Goal: Use online tool/utility: Utilize a website feature to perform a specific function

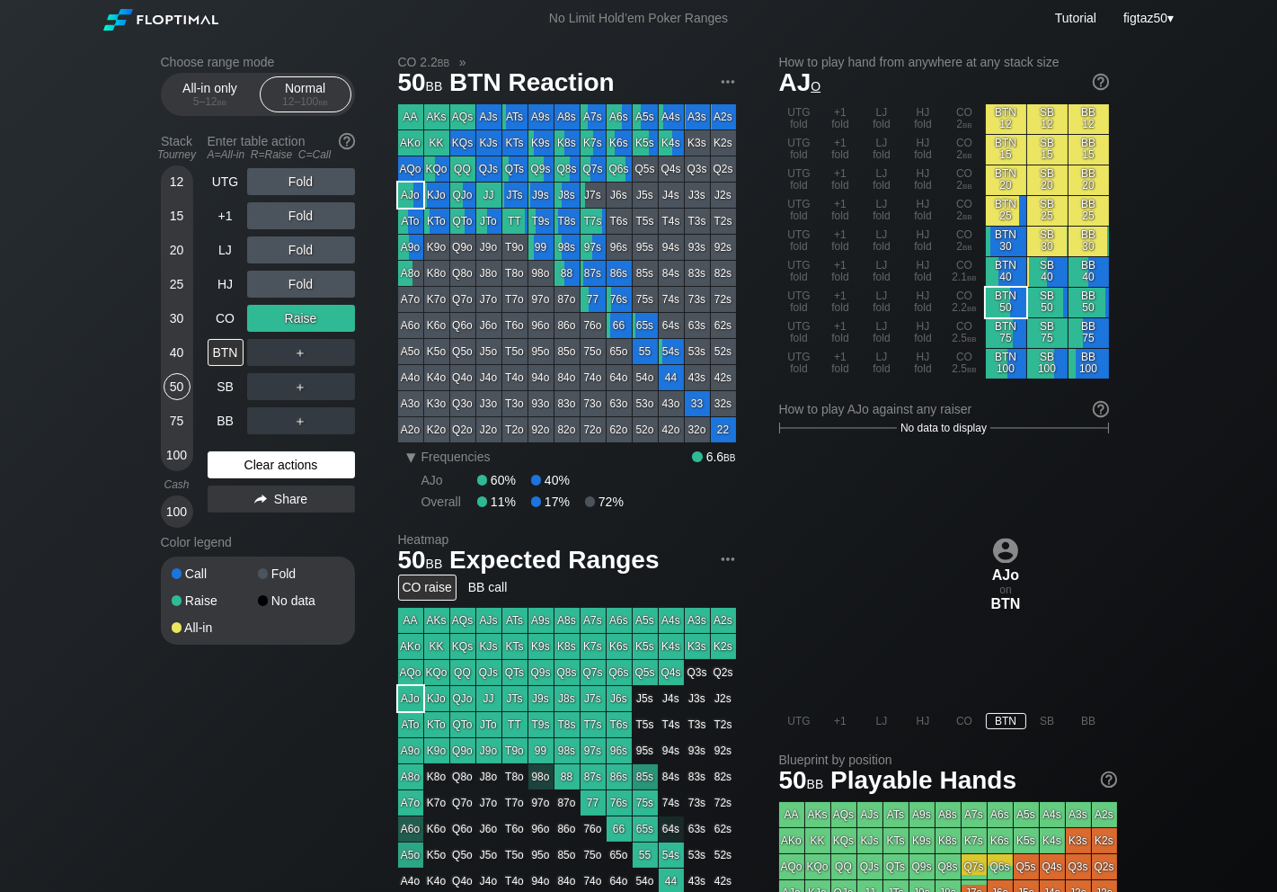
click at [295, 471] on div "Clear actions" at bounding box center [281, 464] width 147 height 27
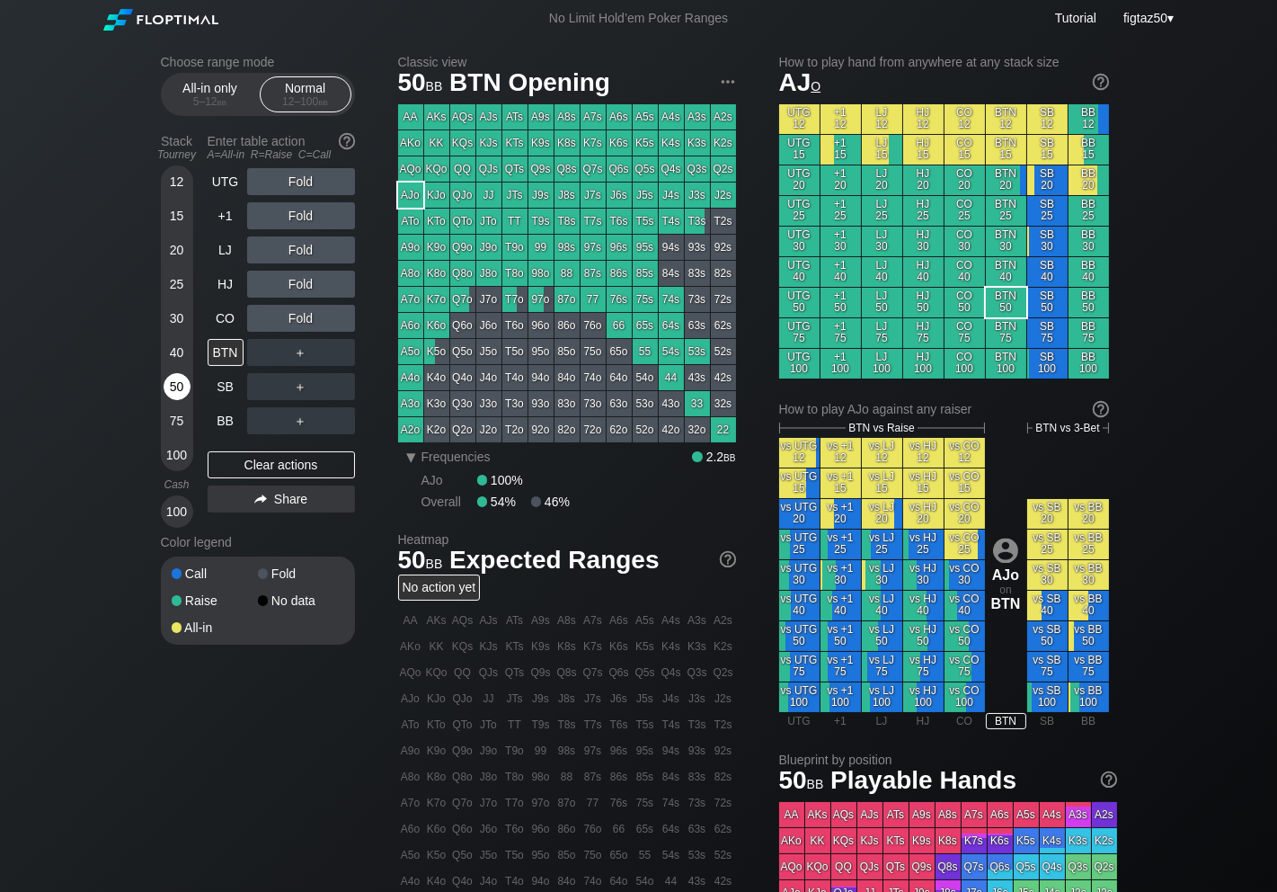
scroll to position [9, 0]
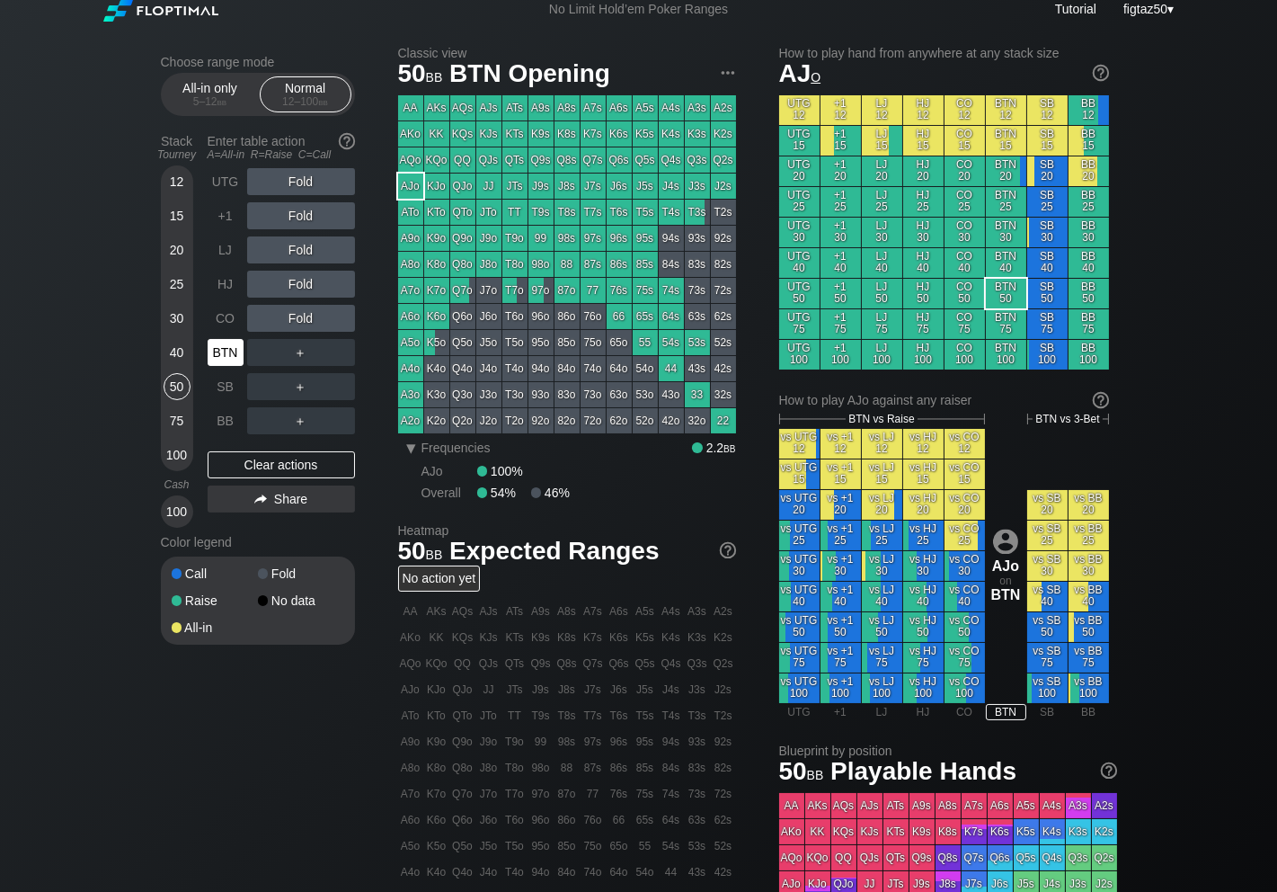
click at [232, 355] on div "BTN" at bounding box center [226, 352] width 36 height 27
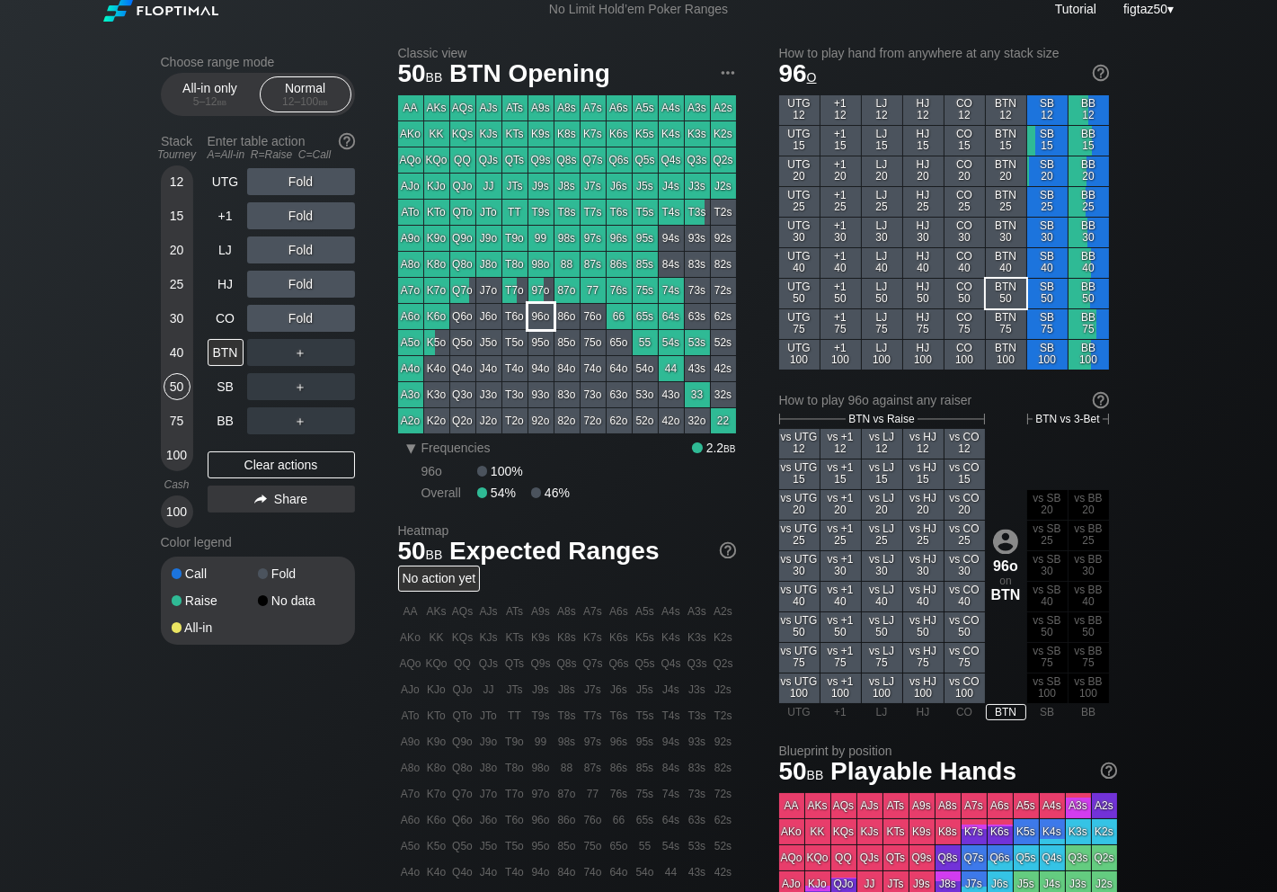
click at [535, 319] on div "96o" at bounding box center [541, 316] width 25 height 25
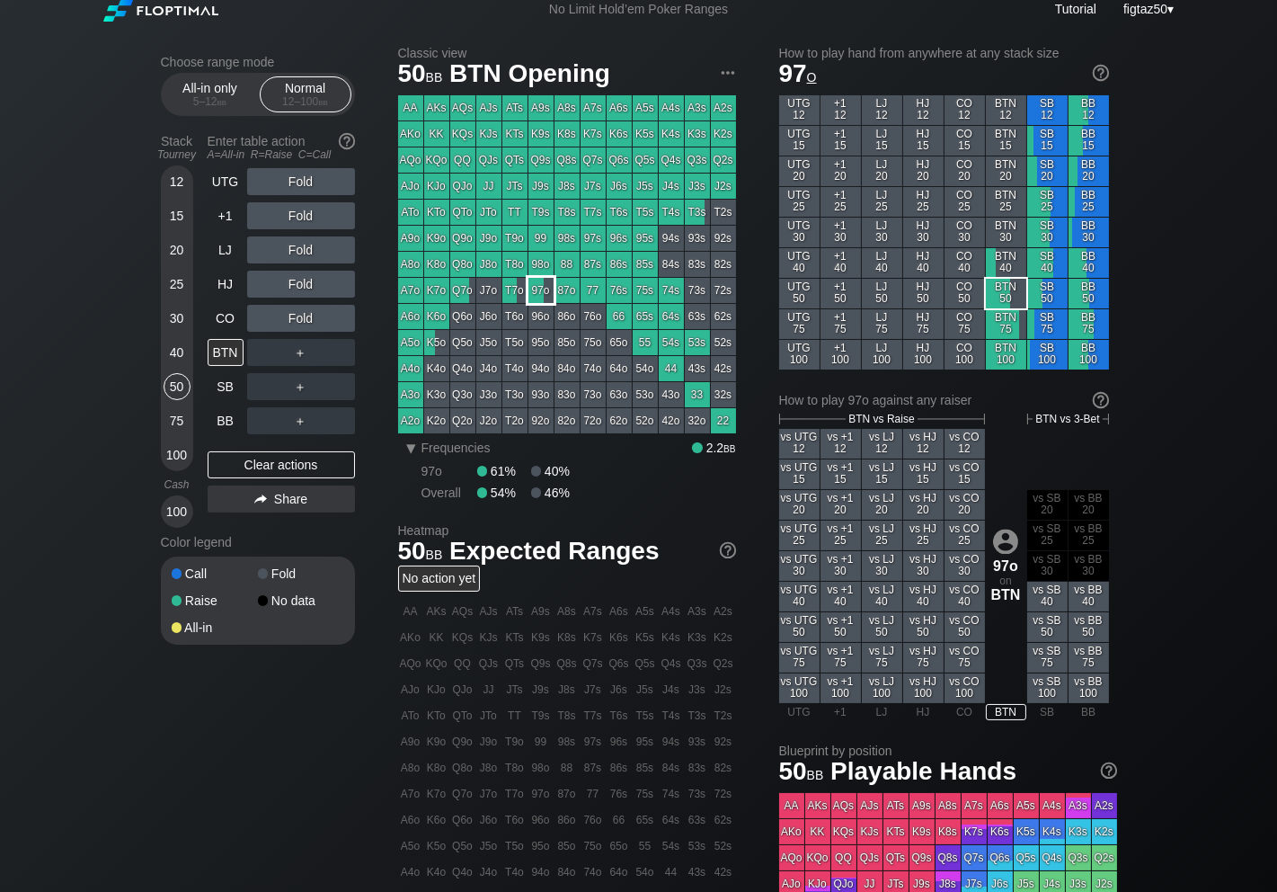
click at [540, 295] on div "97o" at bounding box center [541, 290] width 25 height 25
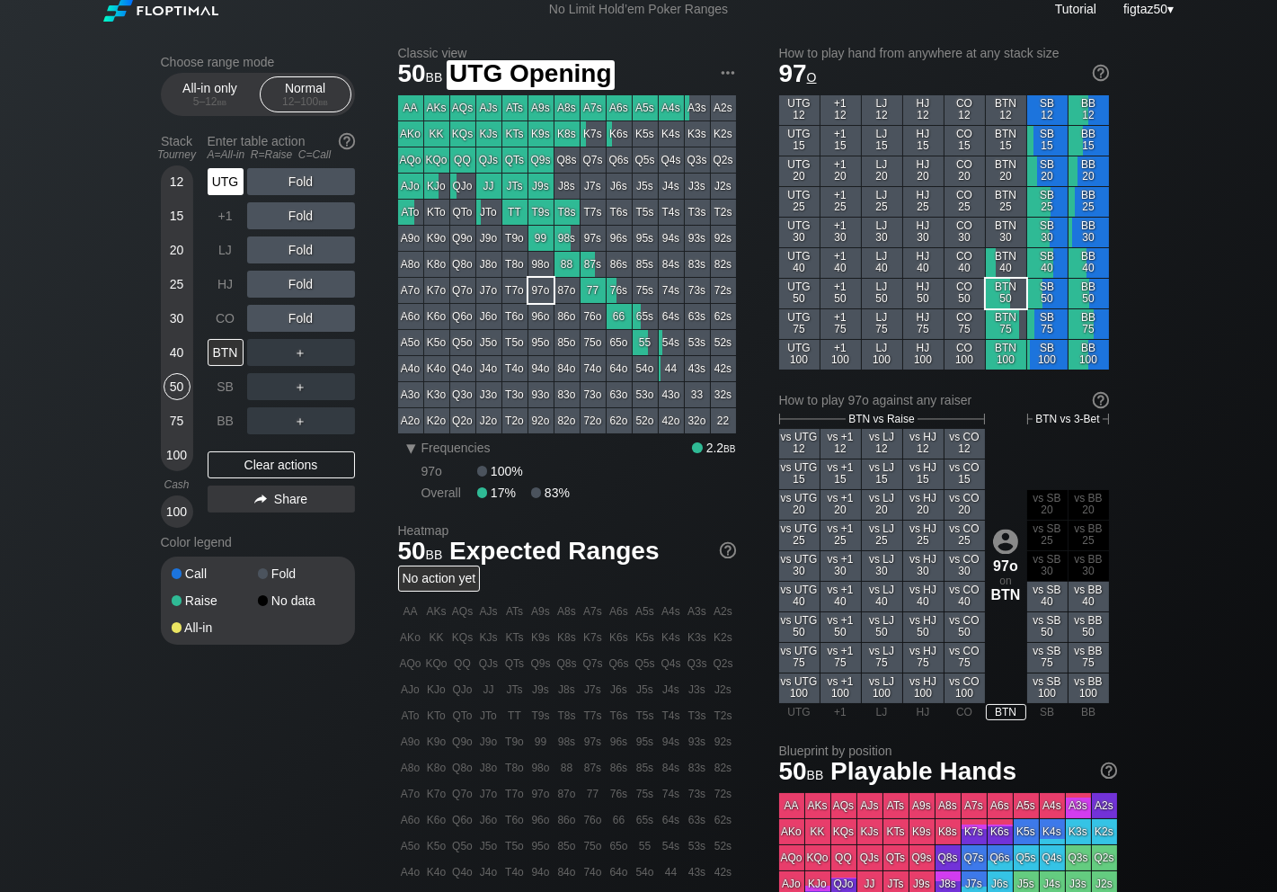
click at [233, 186] on div "UTG" at bounding box center [226, 181] width 36 height 27
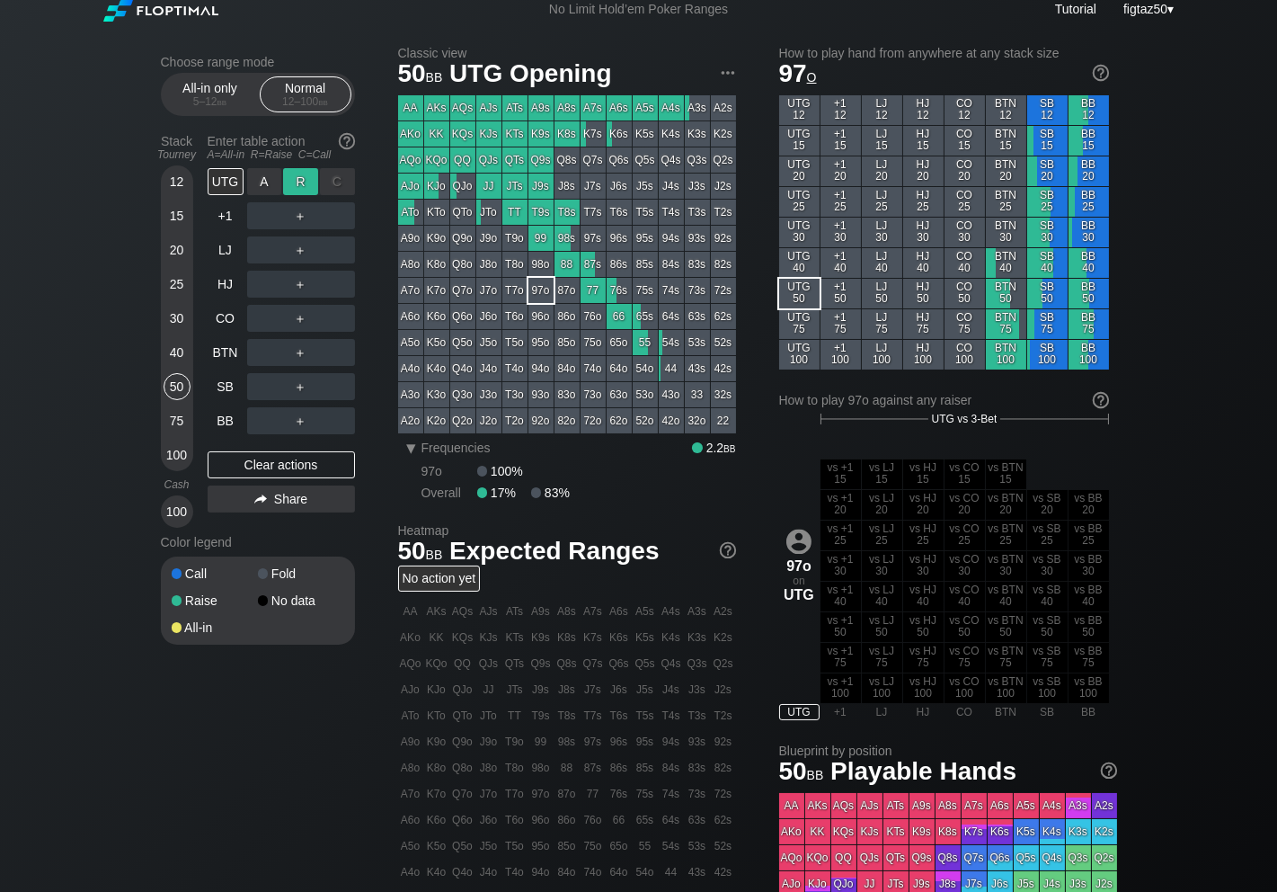
click at [309, 183] on div "R ✕" at bounding box center [300, 181] width 35 height 27
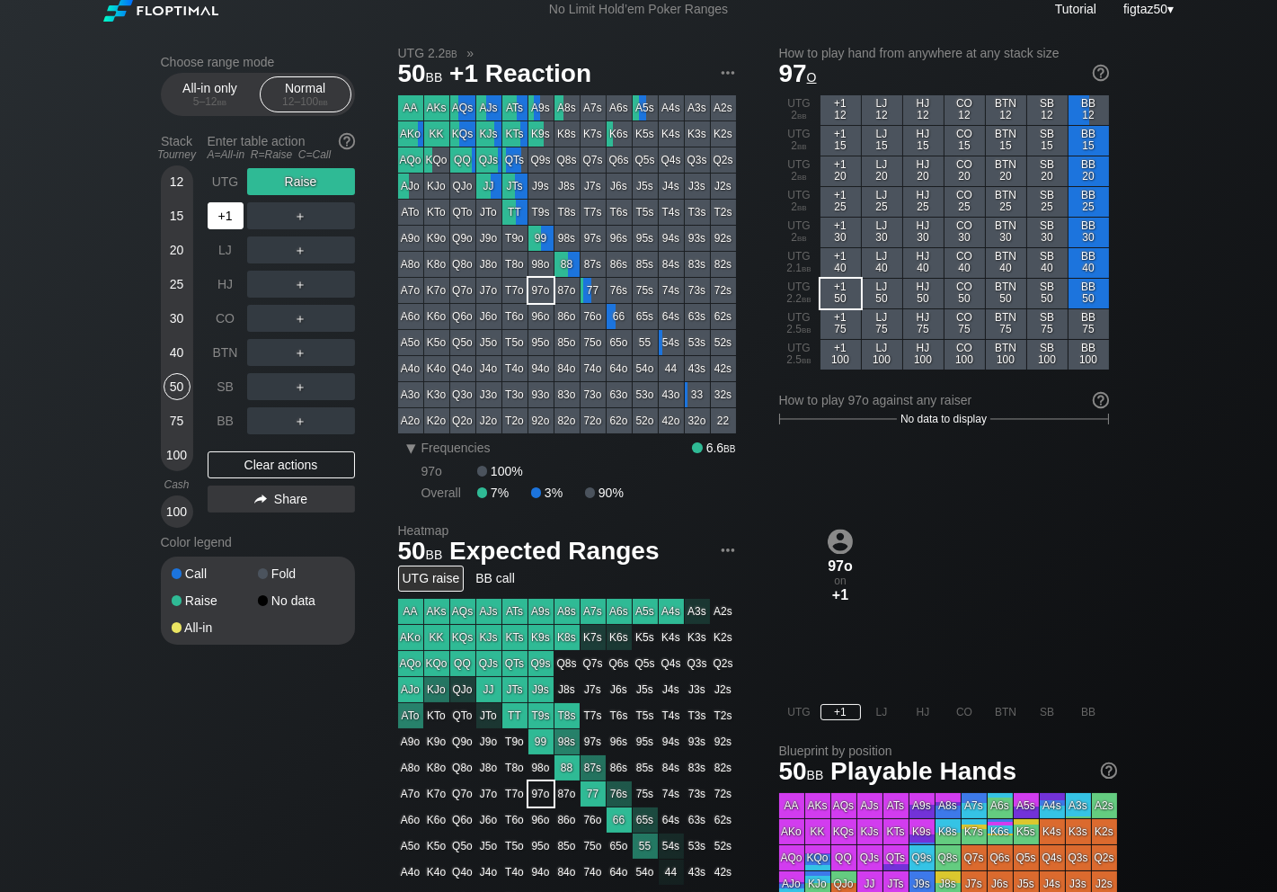
click at [229, 208] on div "+1" at bounding box center [226, 215] width 36 height 27
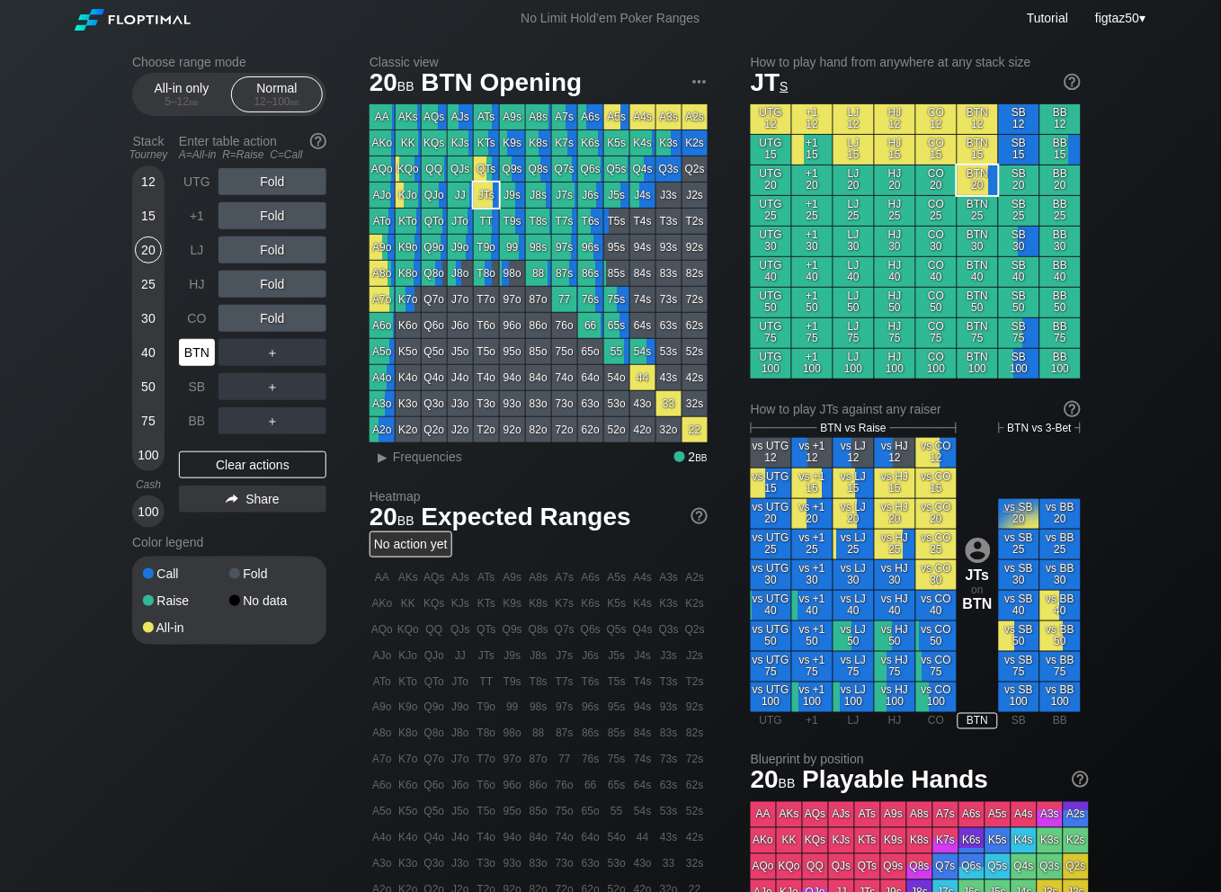
click at [199, 360] on div "BTN" at bounding box center [197, 352] width 36 height 27
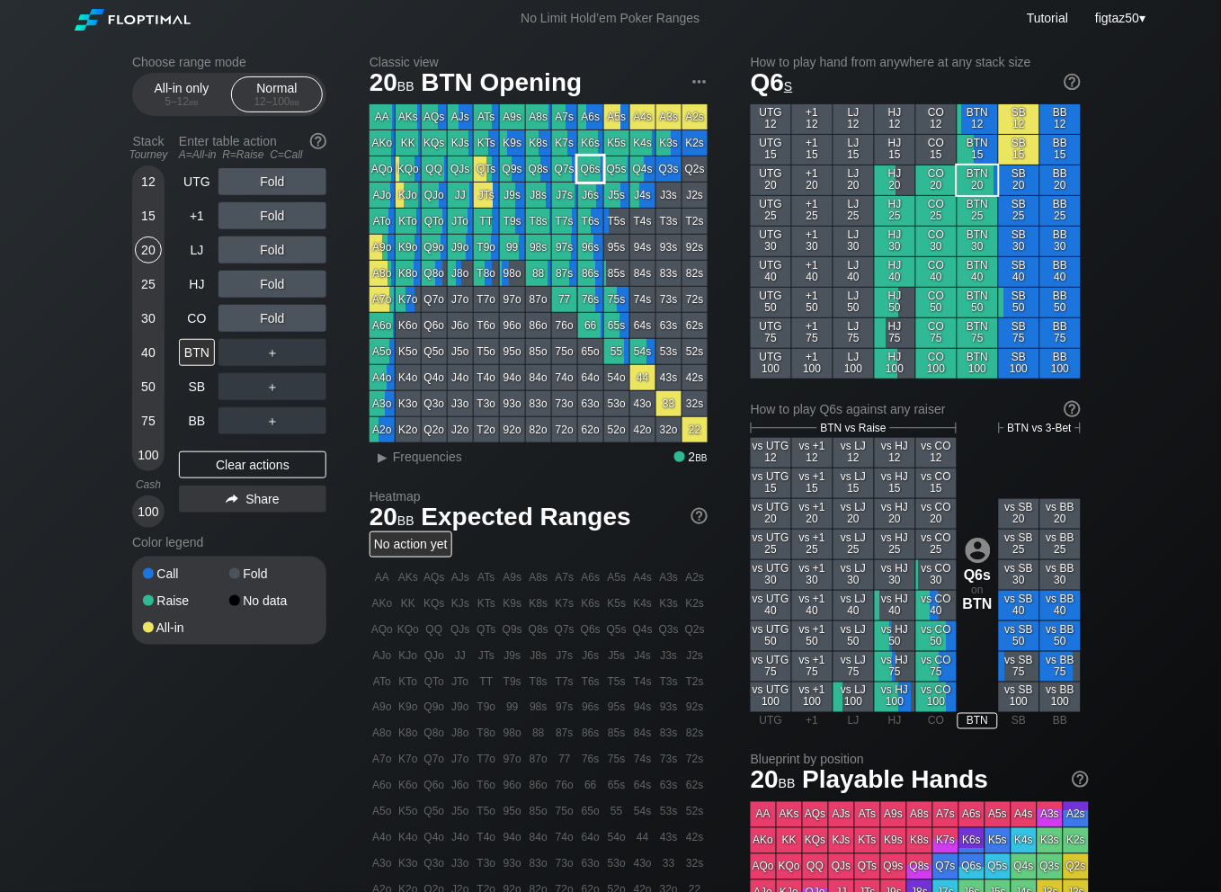
click at [595, 174] on div "Q6s" at bounding box center [590, 168] width 25 height 25
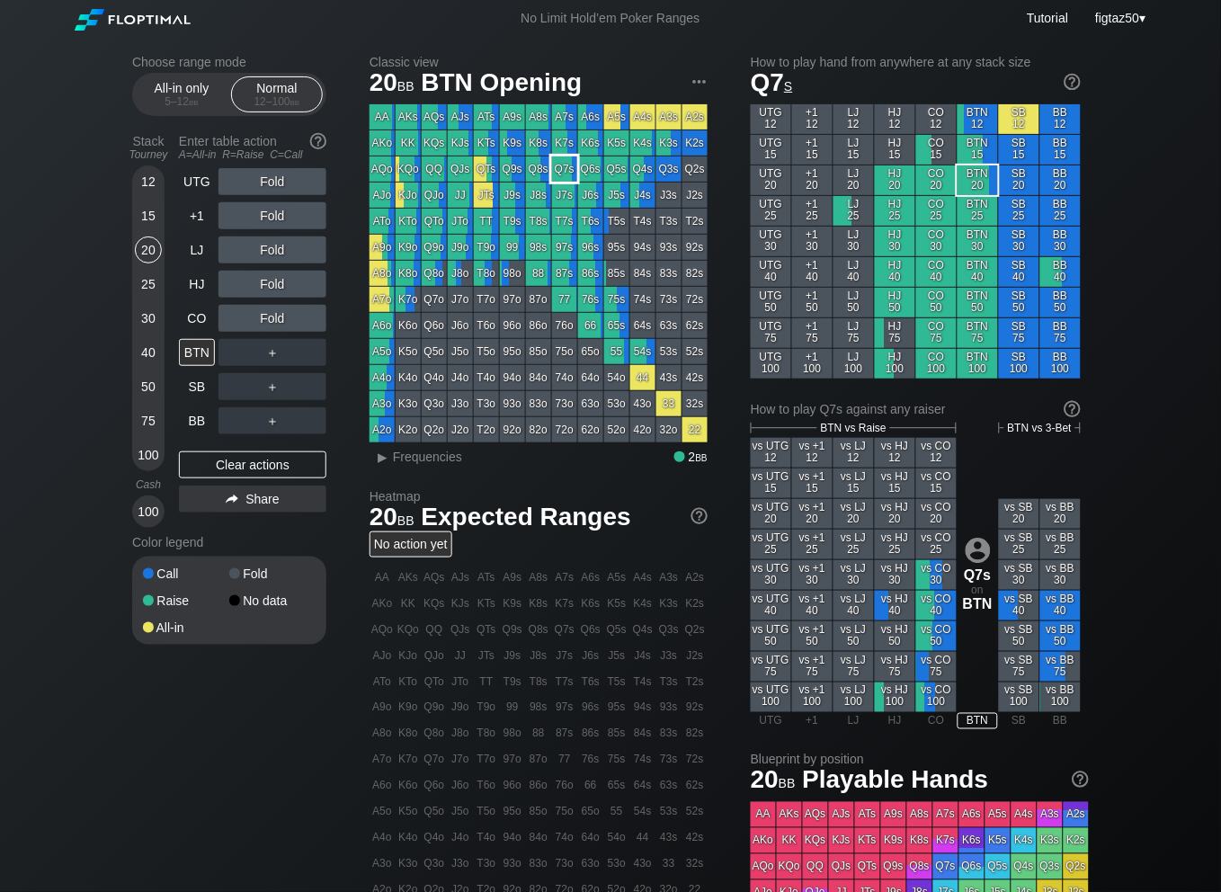
click at [564, 172] on div "Q7s" at bounding box center [564, 168] width 25 height 25
click at [194, 317] on div "CO" at bounding box center [197, 318] width 36 height 27
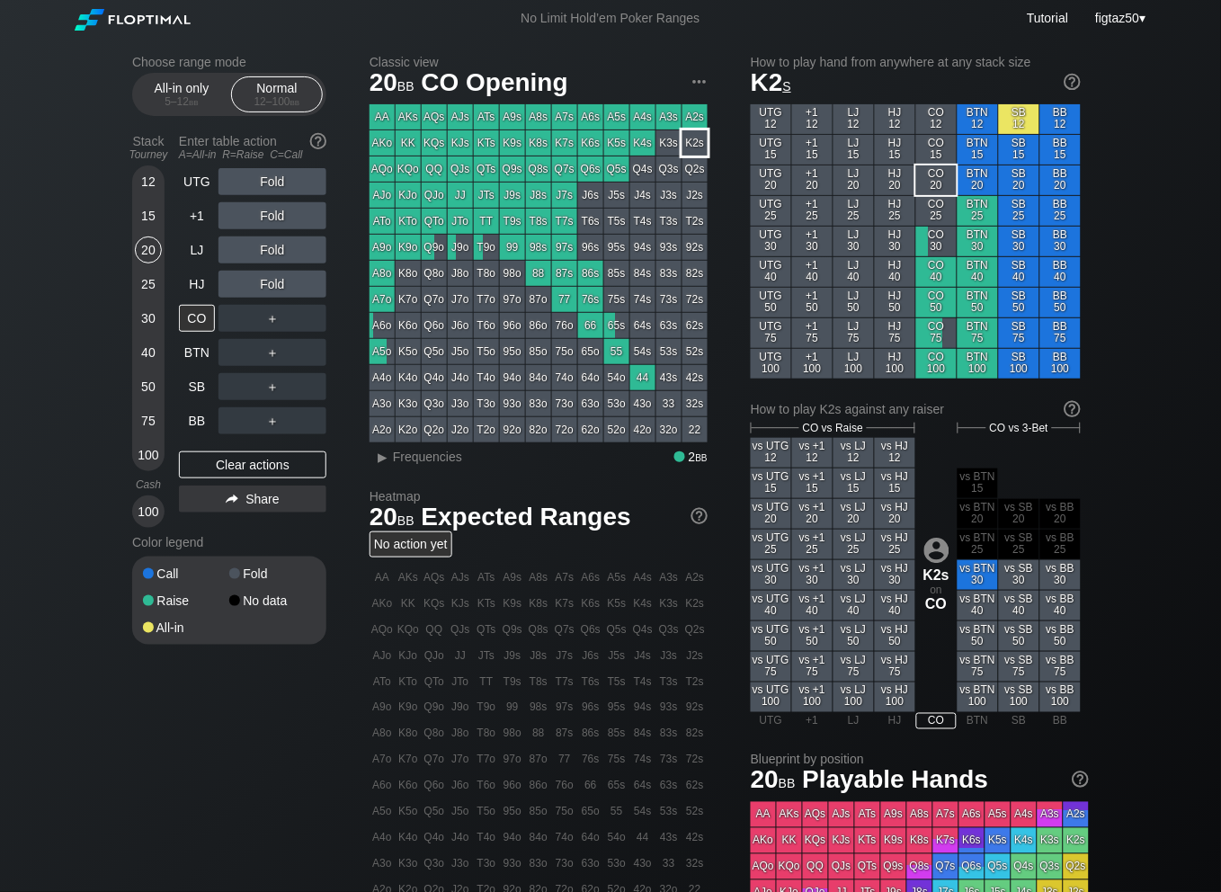
click at [696, 140] on div "K2s" at bounding box center [694, 142] width 25 height 25
click at [692, 144] on div "K2s" at bounding box center [694, 142] width 25 height 25
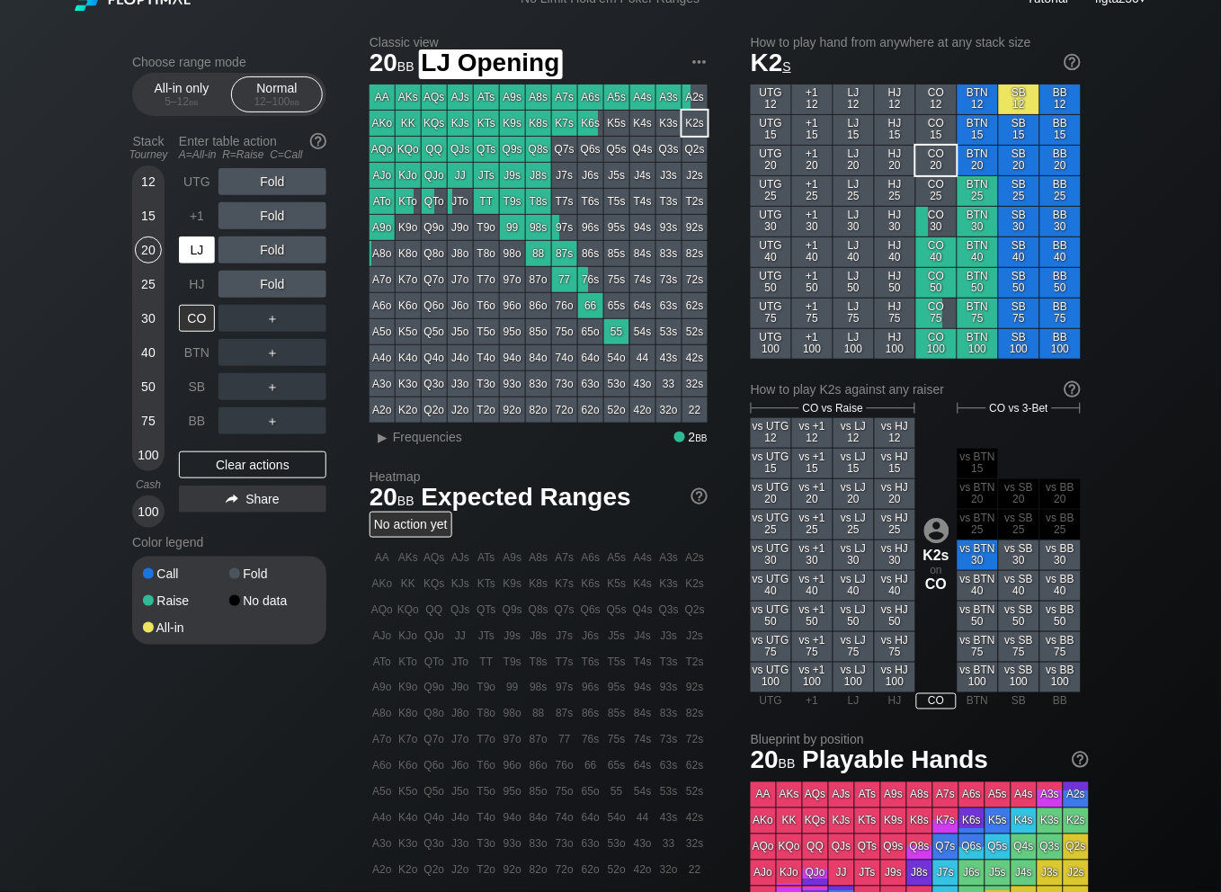
scroll to position [11, 0]
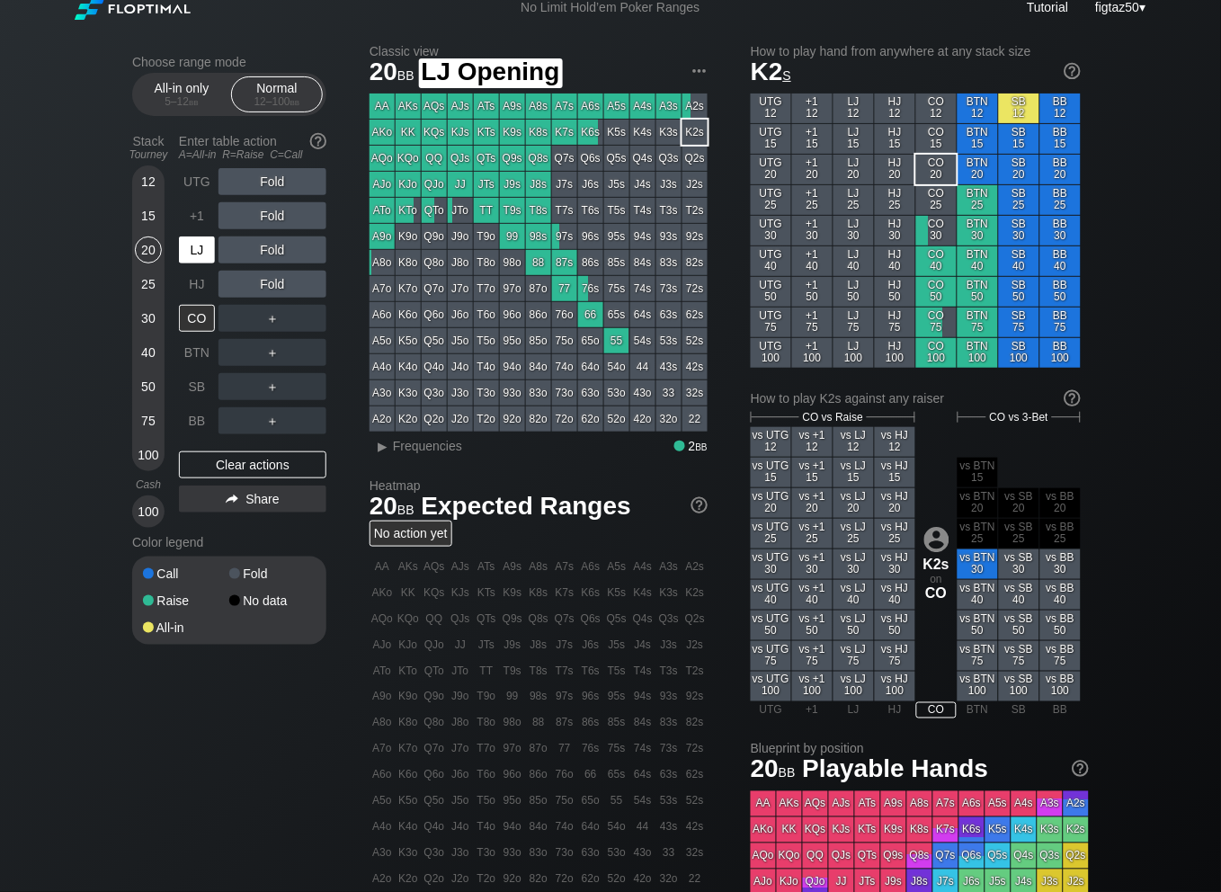
click at [203, 249] on div "LJ" at bounding box center [197, 249] width 36 height 27
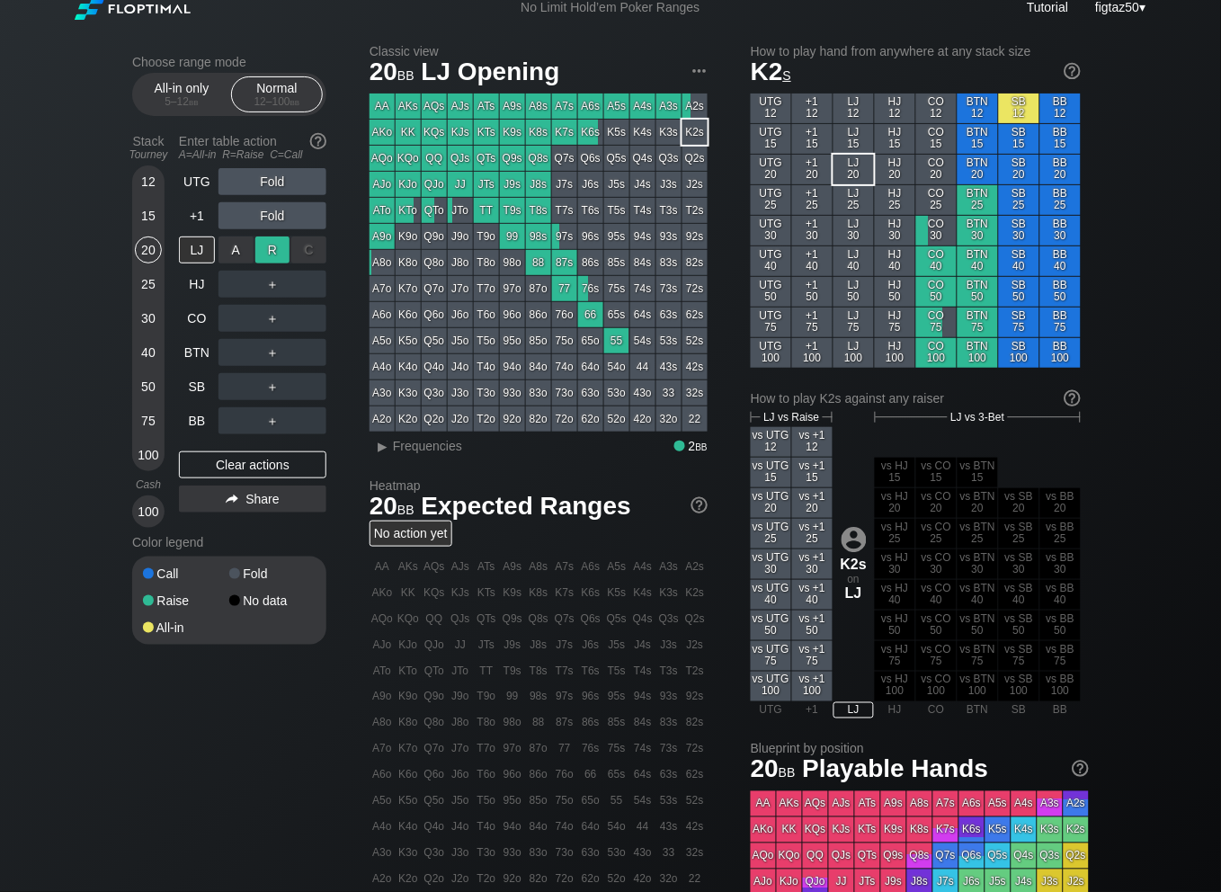
click at [268, 250] on div "R ✕" at bounding box center [272, 249] width 35 height 27
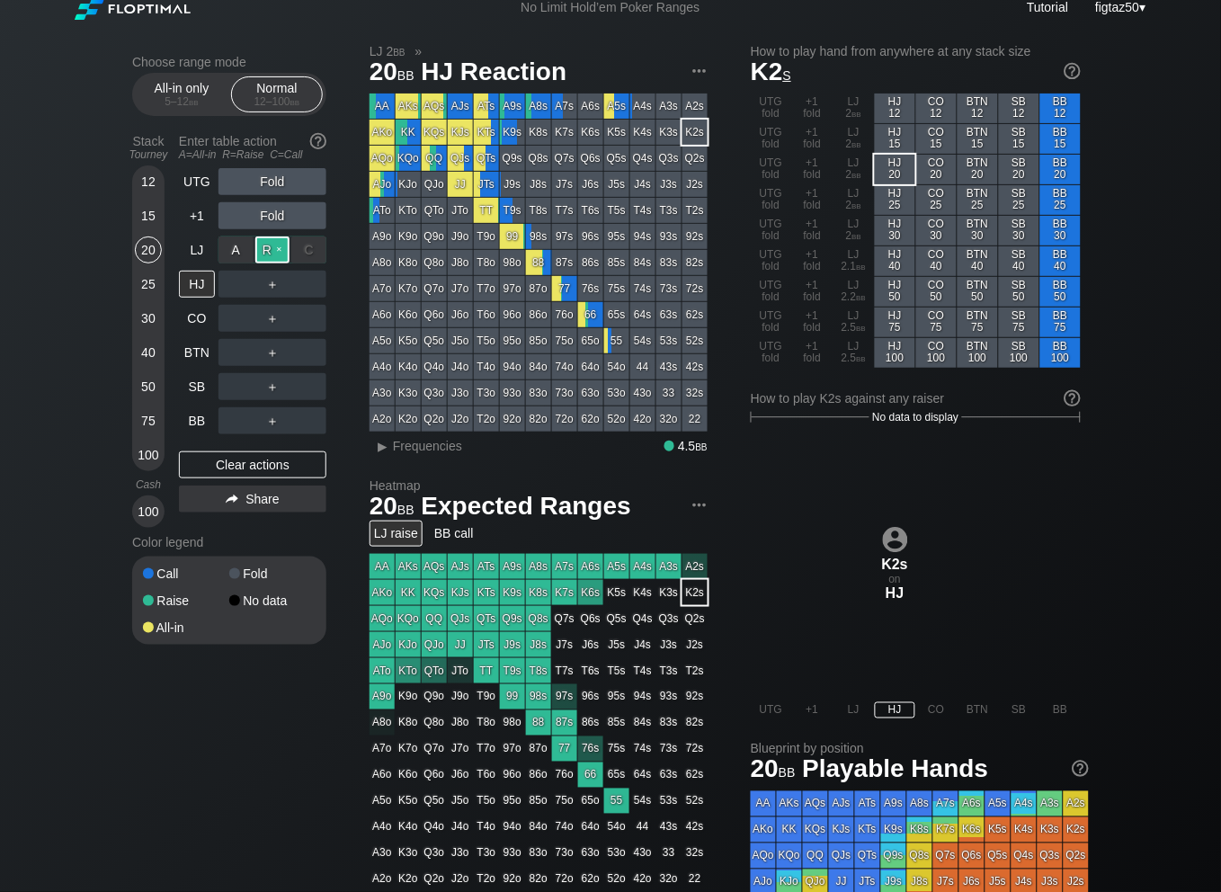
scroll to position [9, 0]
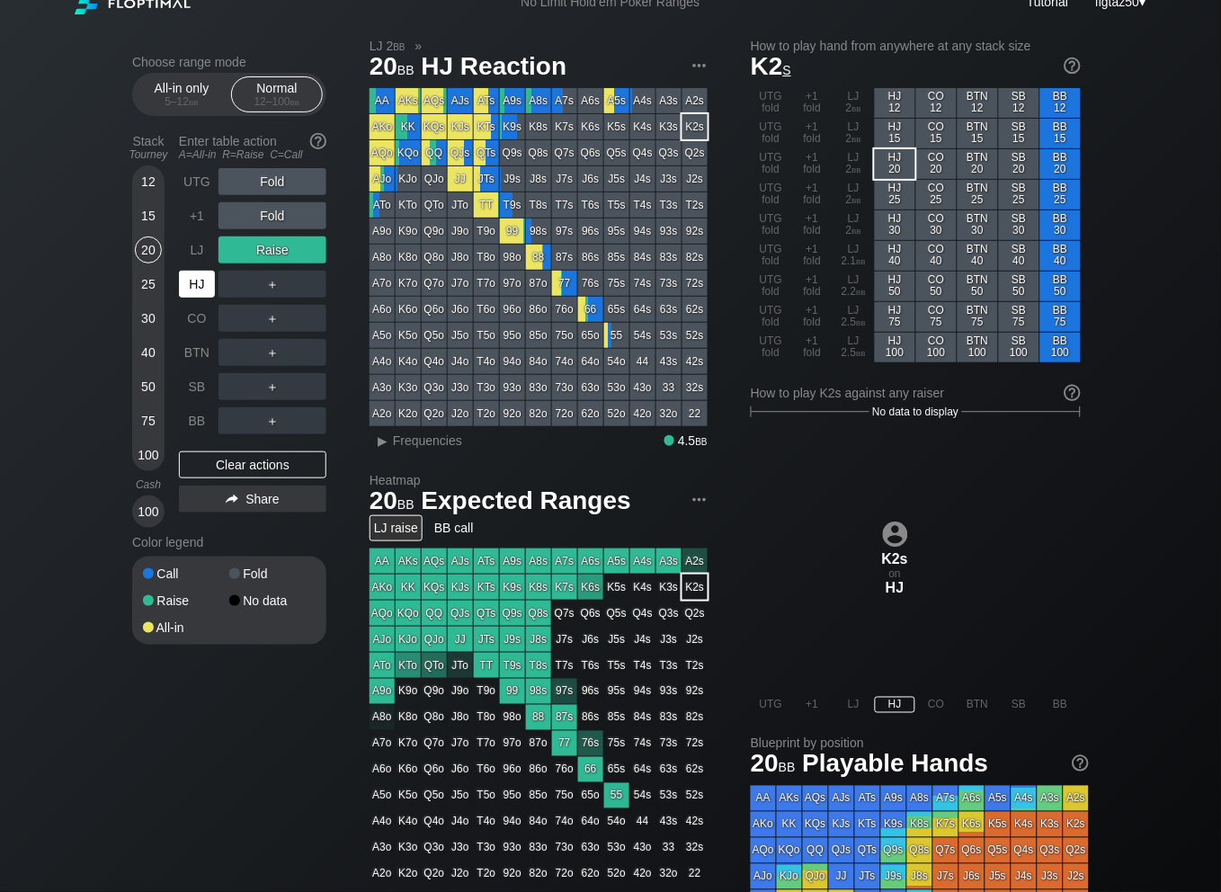
click at [196, 285] on div "HJ" at bounding box center [197, 284] width 36 height 27
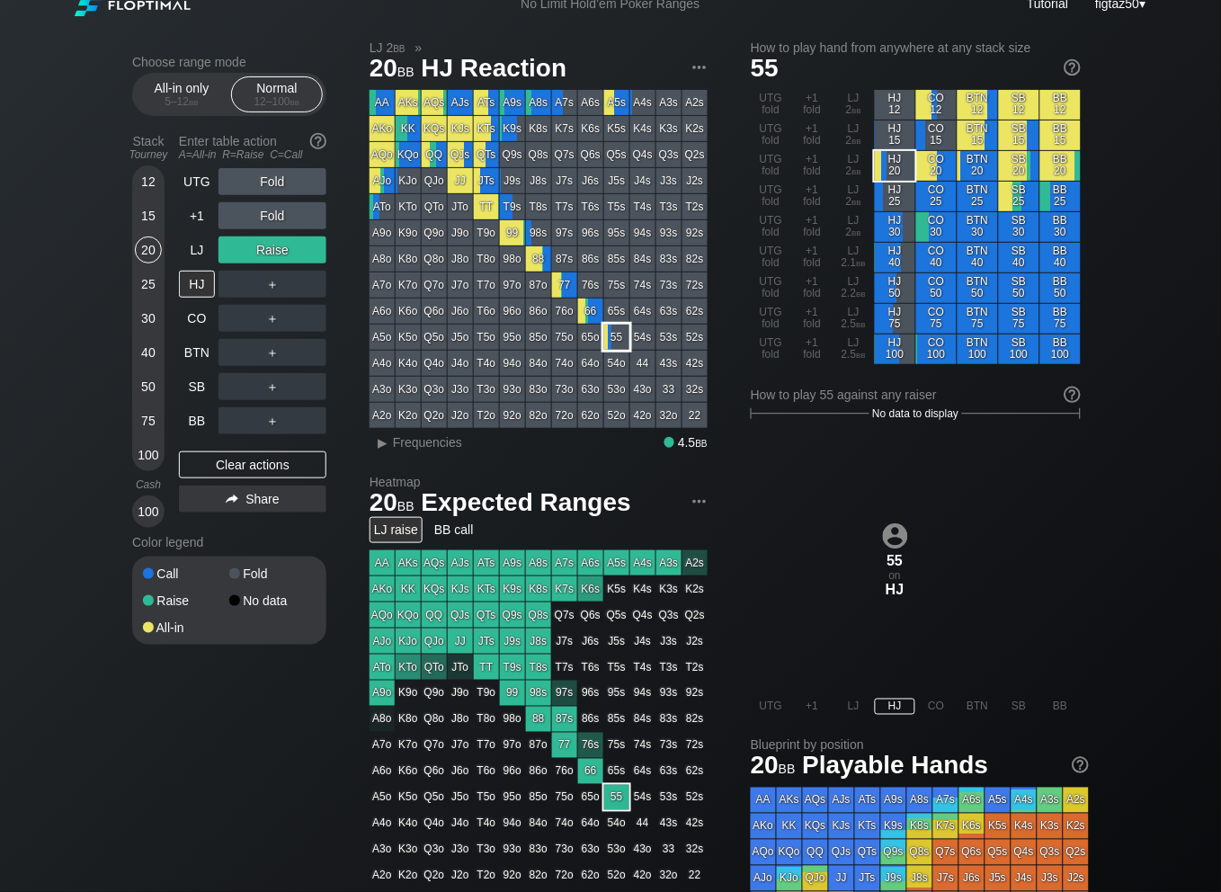
click at [610, 343] on div "55" at bounding box center [616, 336] width 25 height 25
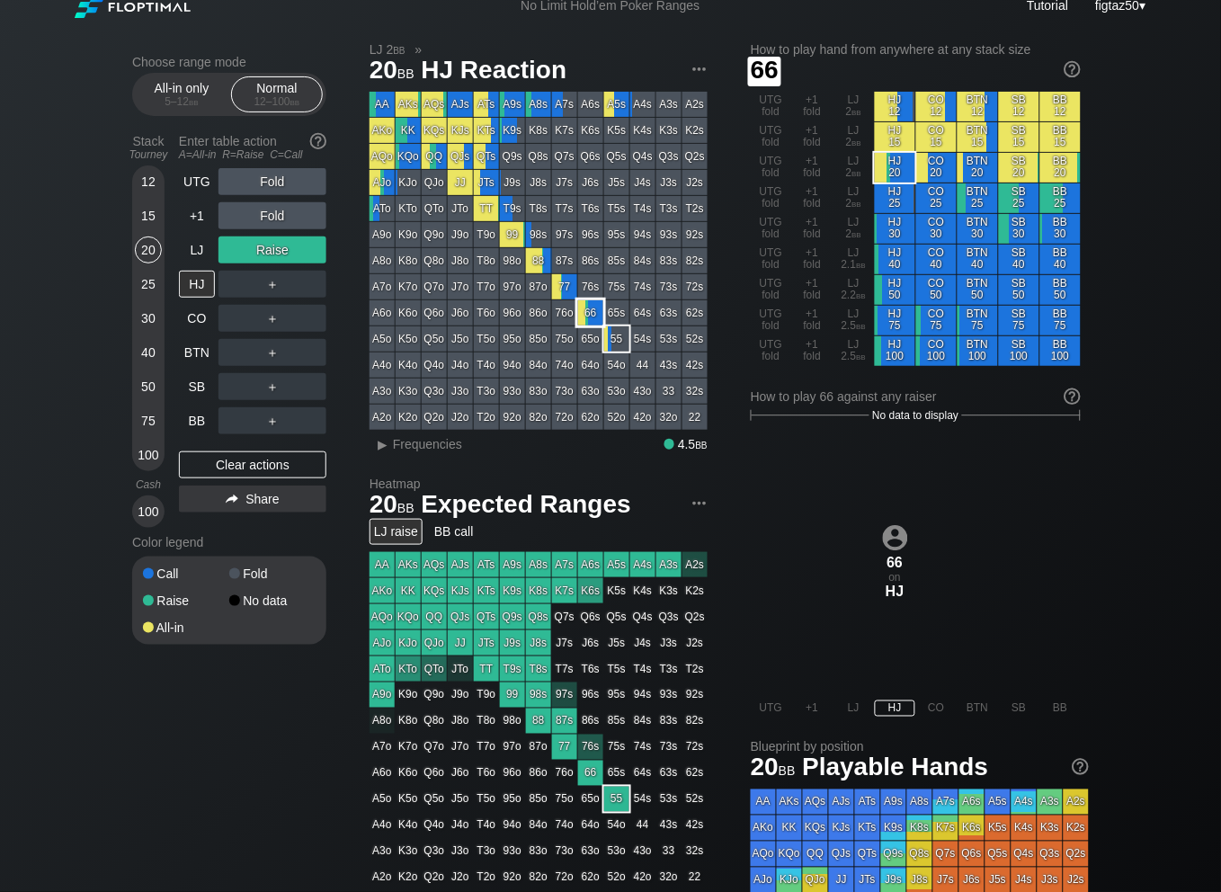
click at [582, 318] on div "66" at bounding box center [590, 312] width 25 height 25
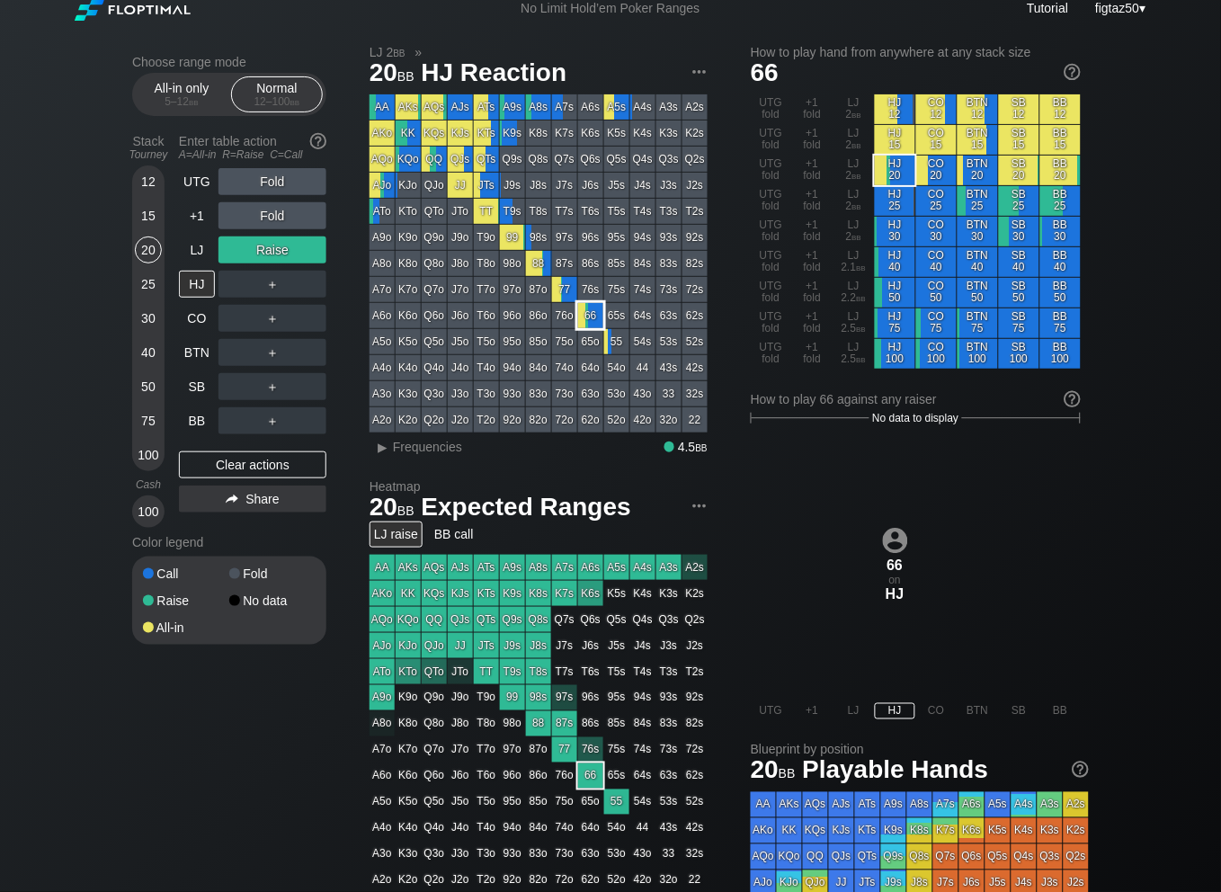
scroll to position [7, 0]
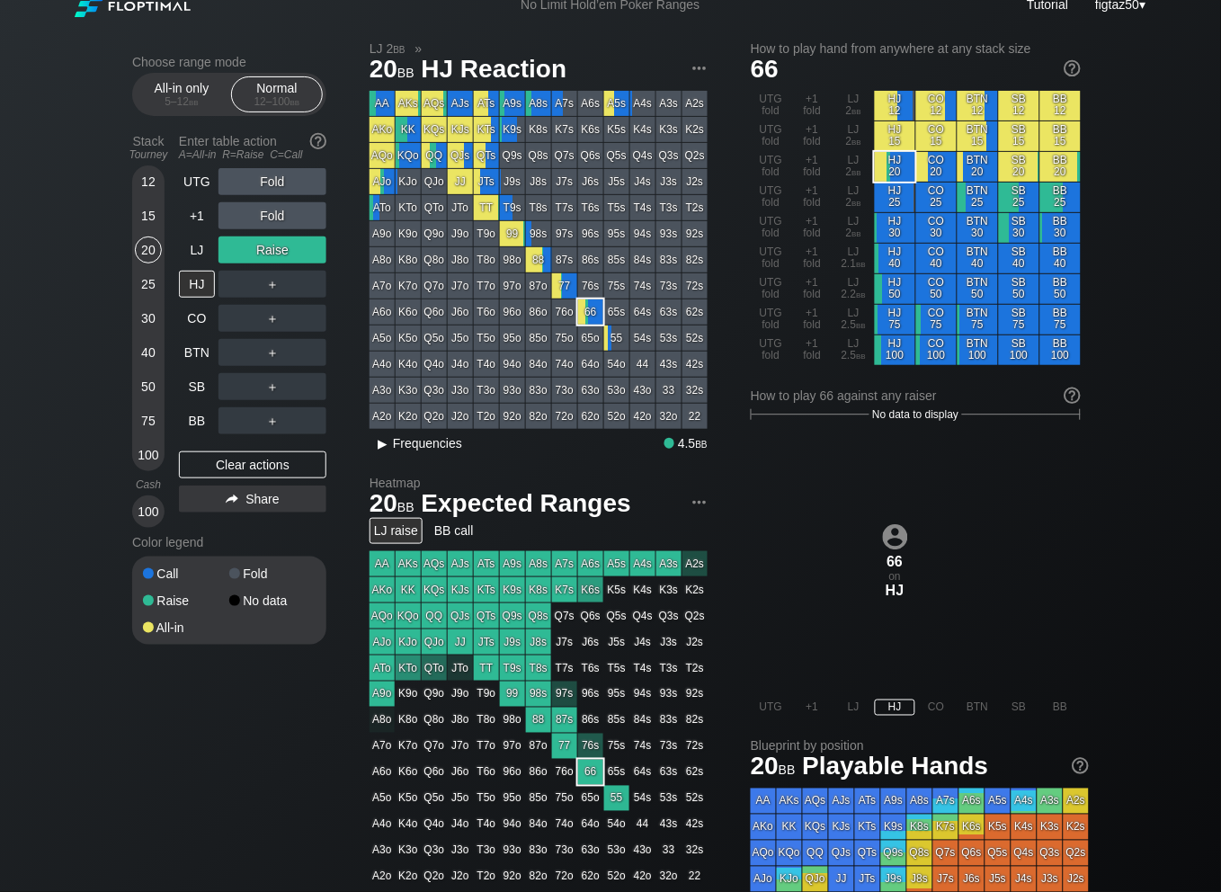
click at [404, 450] on span "Frequencies" at bounding box center [427, 443] width 69 height 14
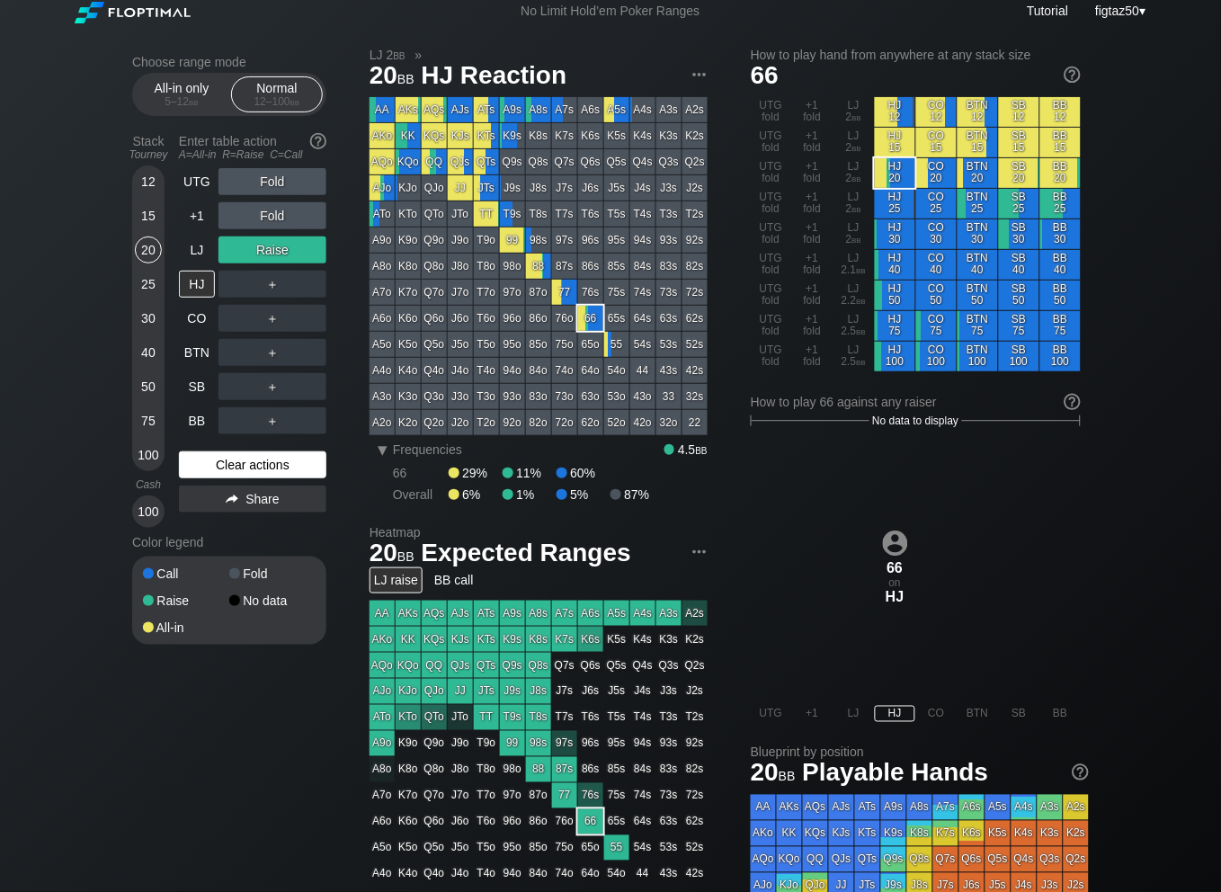
click at [267, 466] on div "Clear actions" at bounding box center [252, 464] width 147 height 27
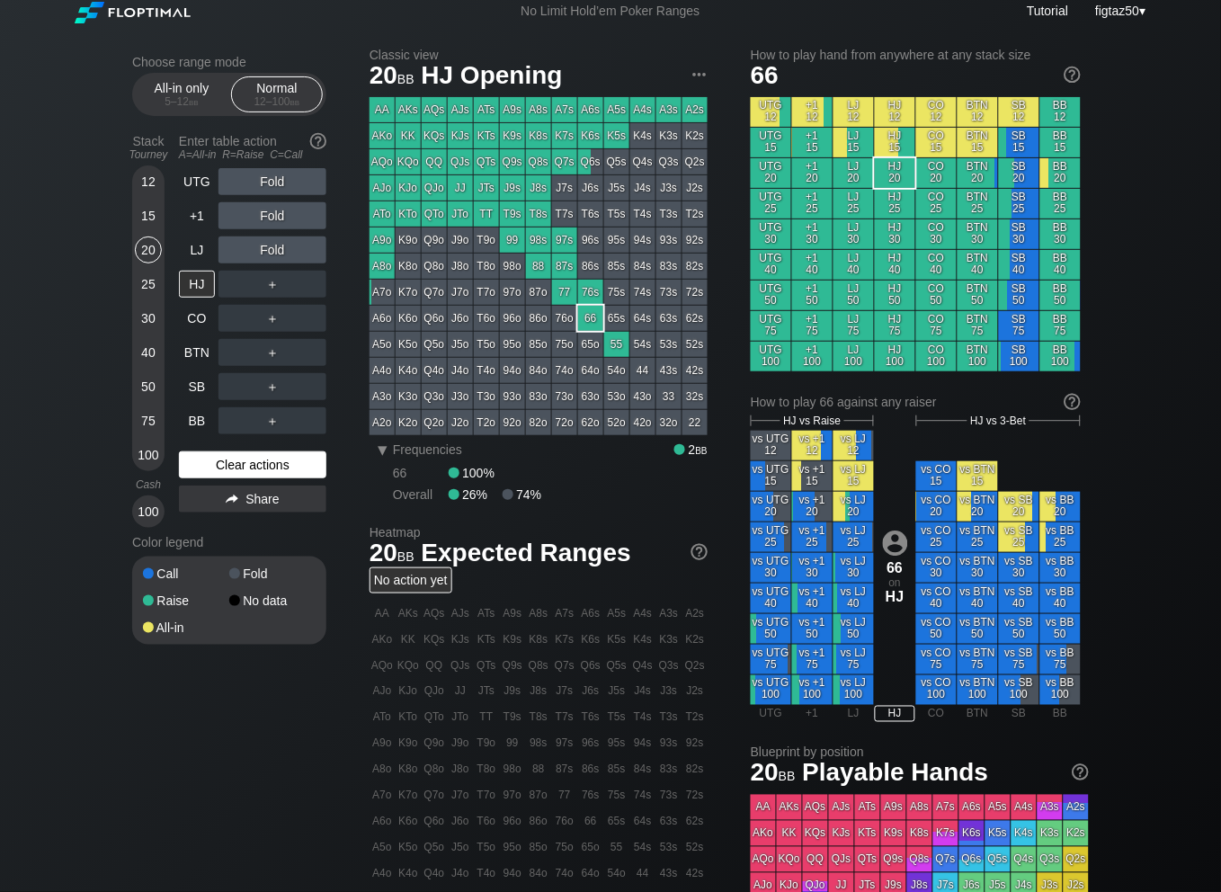
click at [267, 466] on div "Clear actions" at bounding box center [252, 464] width 147 height 27
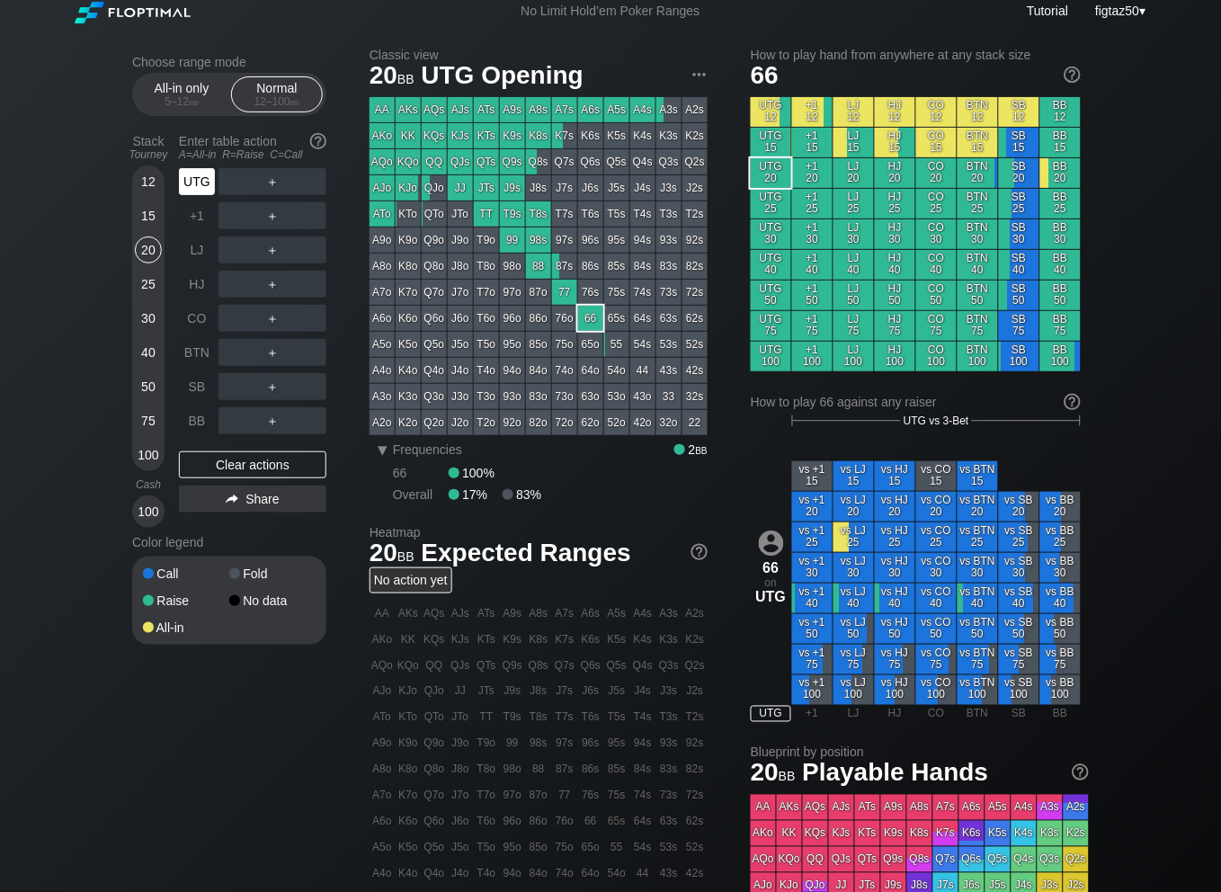
click at [206, 174] on div "UTG" at bounding box center [197, 181] width 36 height 27
